Goal: Task Accomplishment & Management: Use online tool/utility

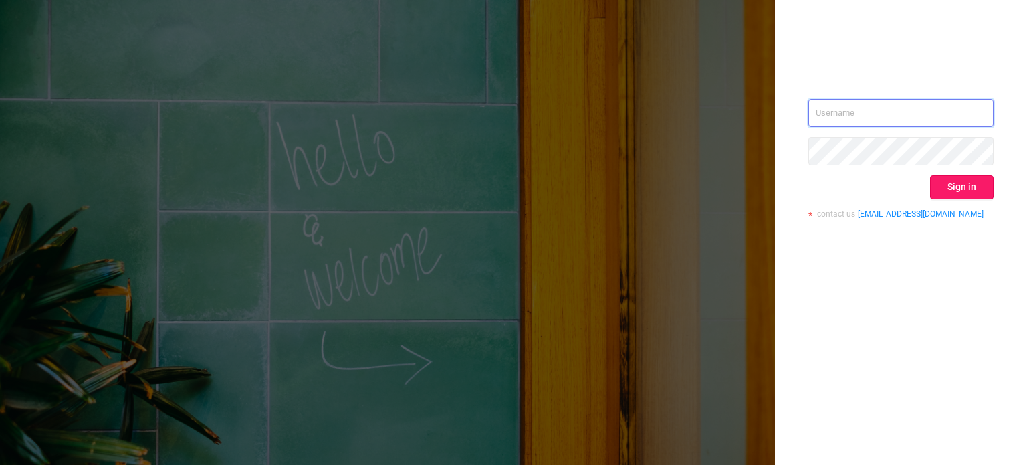
type input "[PERSON_NAME][EMAIL_ADDRESS][DOMAIN_NAME]"
click at [971, 194] on button "Sign in" at bounding box center [962, 187] width 64 height 24
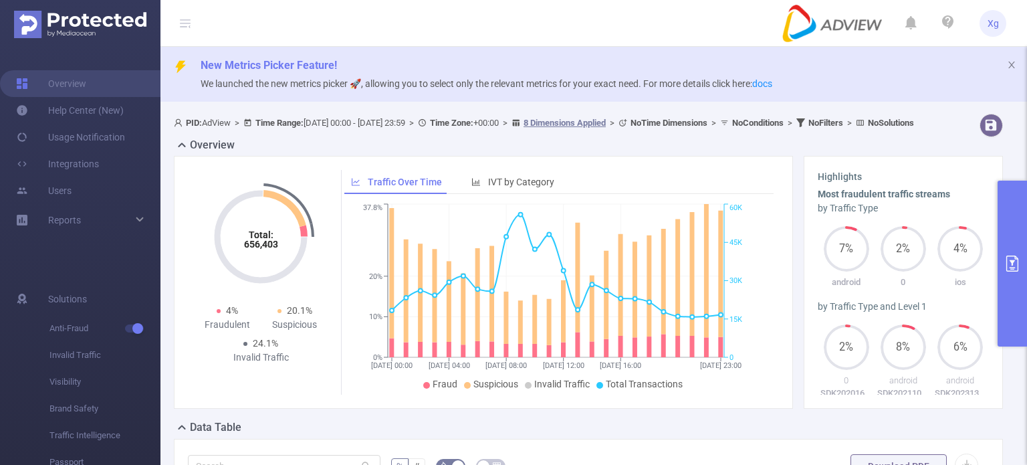
click at [1011, 227] on button "primary" at bounding box center [1012, 264] width 29 height 166
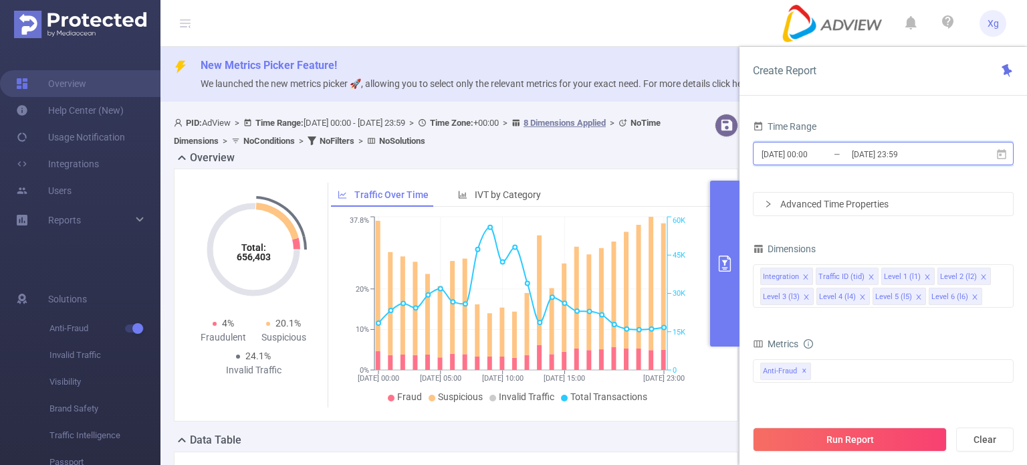
click at [1003, 153] on icon at bounding box center [1002, 154] width 12 height 12
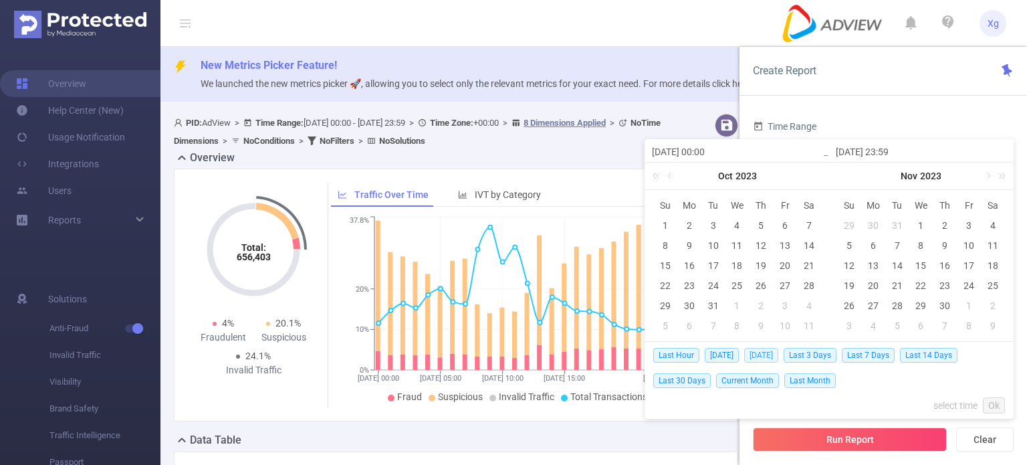
click at [762, 353] on span "[DATE]" at bounding box center [761, 355] width 34 height 15
type input "[DATE] 00:00"
type input "[DATE] 23:59"
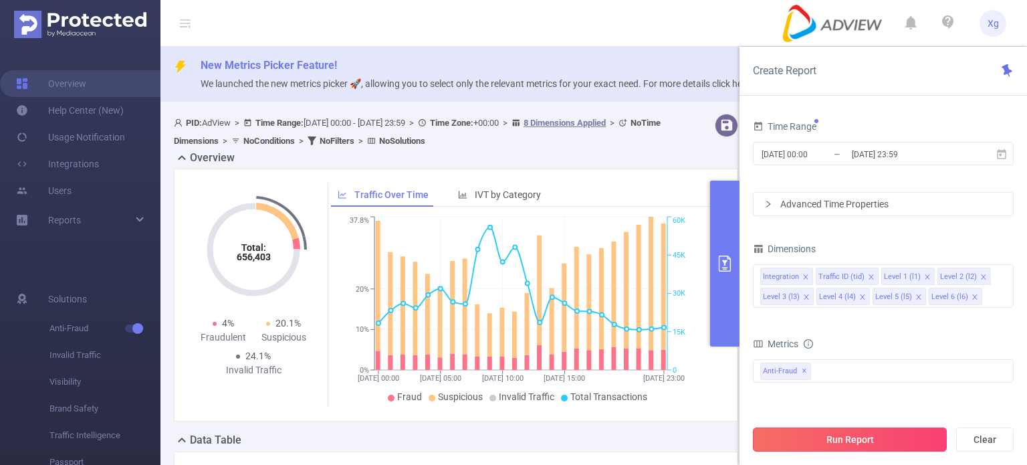
click at [865, 434] on button "Run Report" at bounding box center [850, 439] width 194 height 24
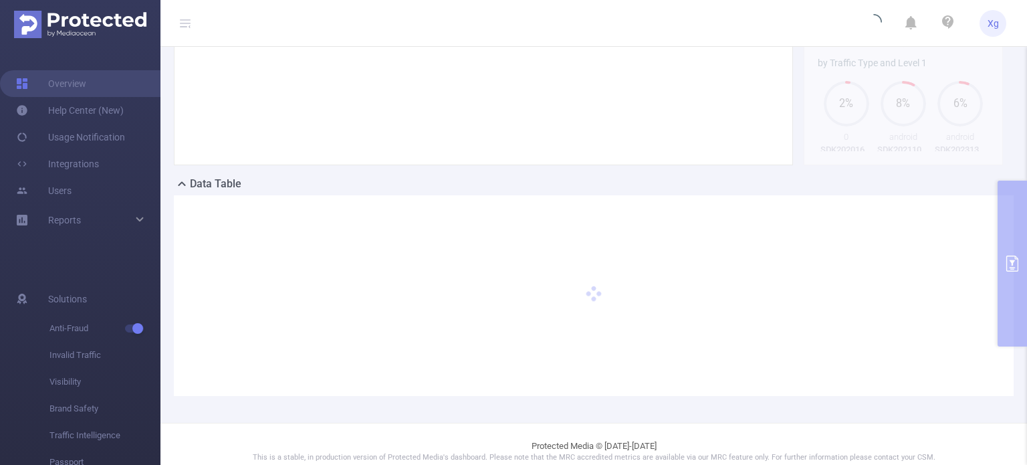
scroll to position [269, 0]
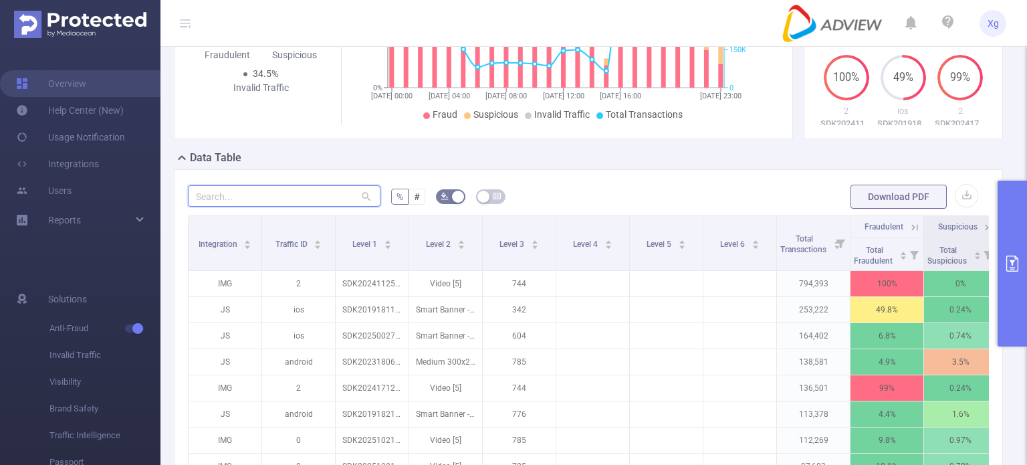
click at [279, 207] on input "text" at bounding box center [284, 195] width 193 height 21
paste input "sdk20241426021109o0o548yvhq6eome"
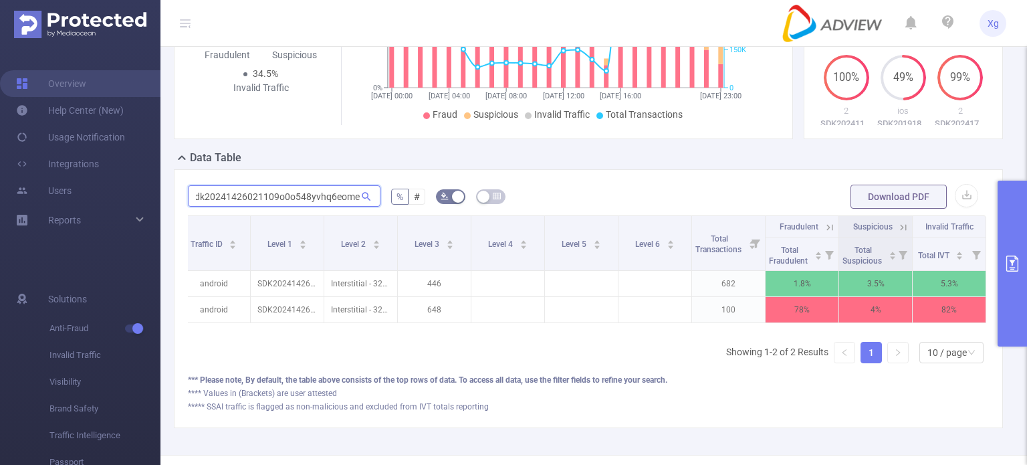
scroll to position [0, 96]
type input "sdk20241426021109o0o548yvhq6eome"
